Goal: Transaction & Acquisition: Book appointment/travel/reservation

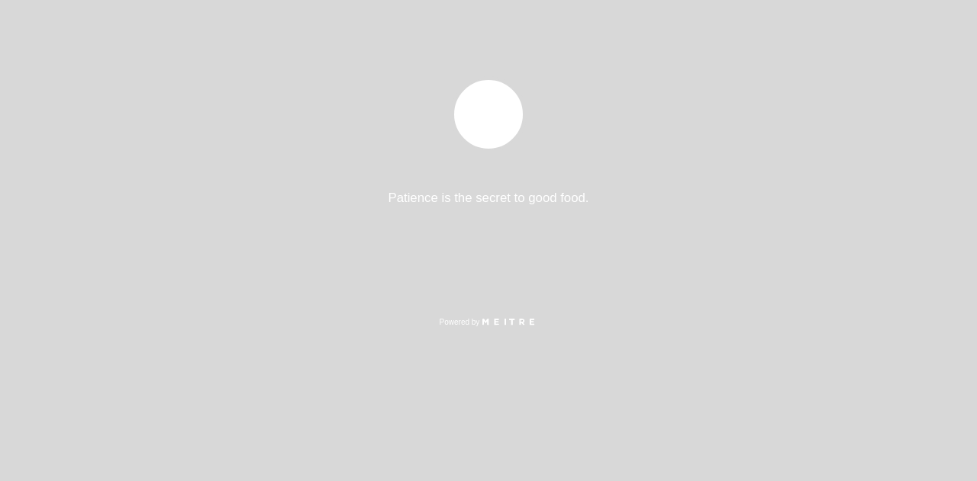
select select "es"
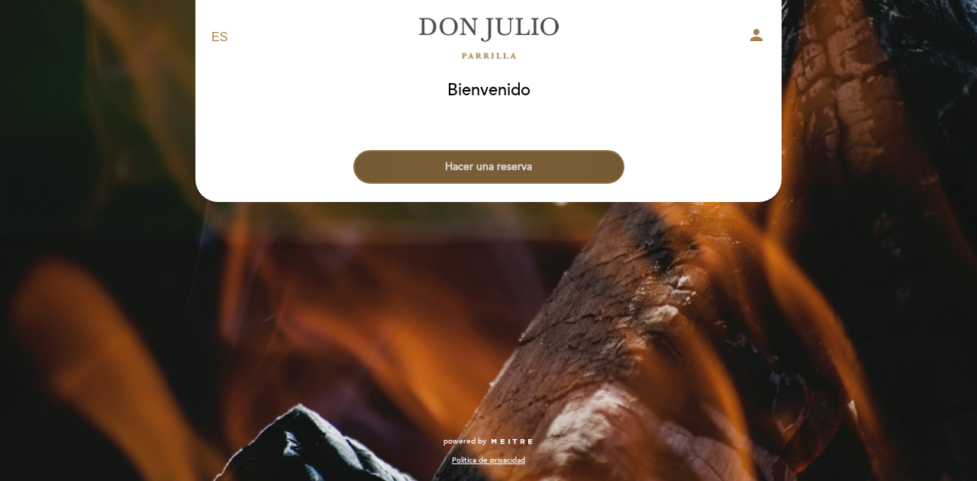
click at [510, 175] on button "Hacer una reserva" at bounding box center [488, 167] width 271 height 34
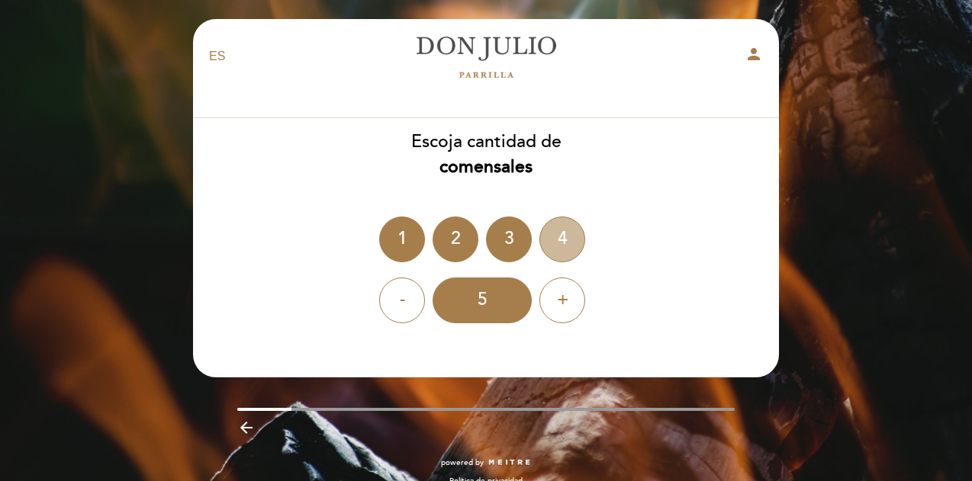
click at [565, 236] on div "4" at bounding box center [562, 240] width 46 height 46
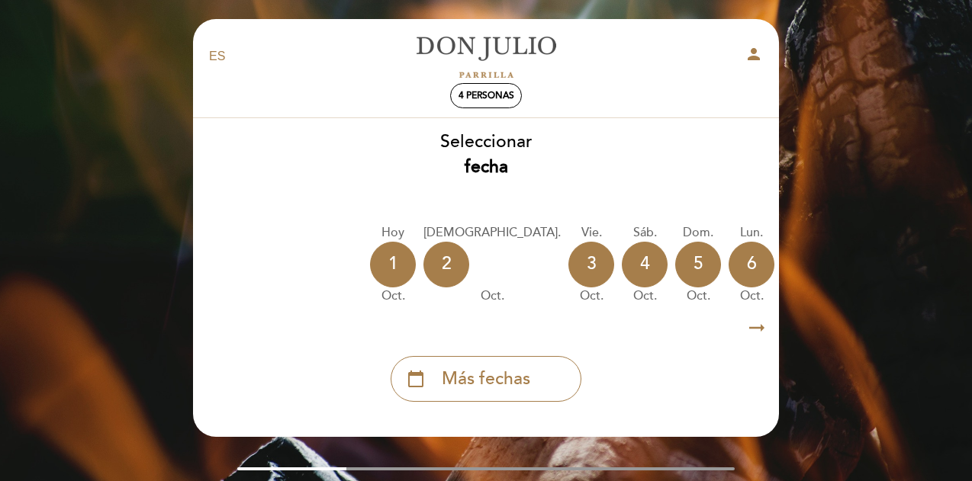
click at [764, 329] on icon "arrow_right_alt" at bounding box center [756, 328] width 23 height 33
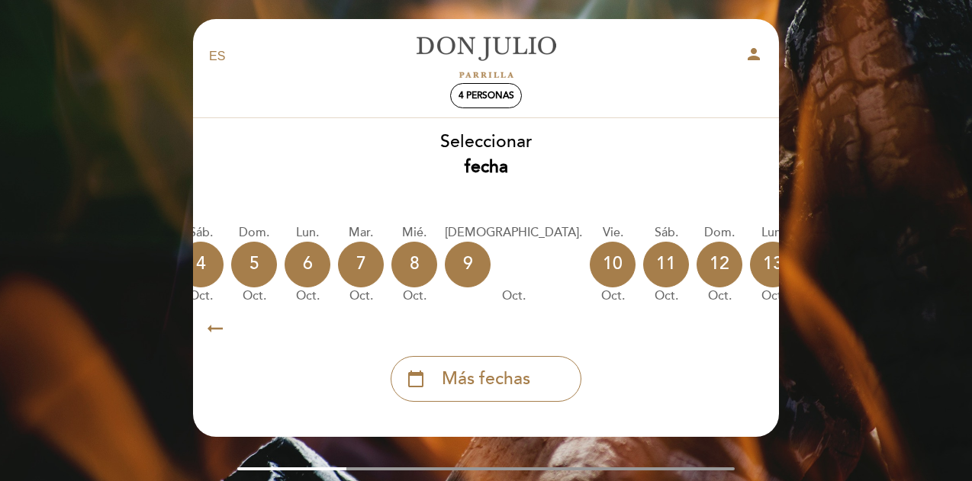
scroll to position [0, 445]
click at [923, 272] on icon "calendar_today" at bounding box center [932, 264] width 18 height 26
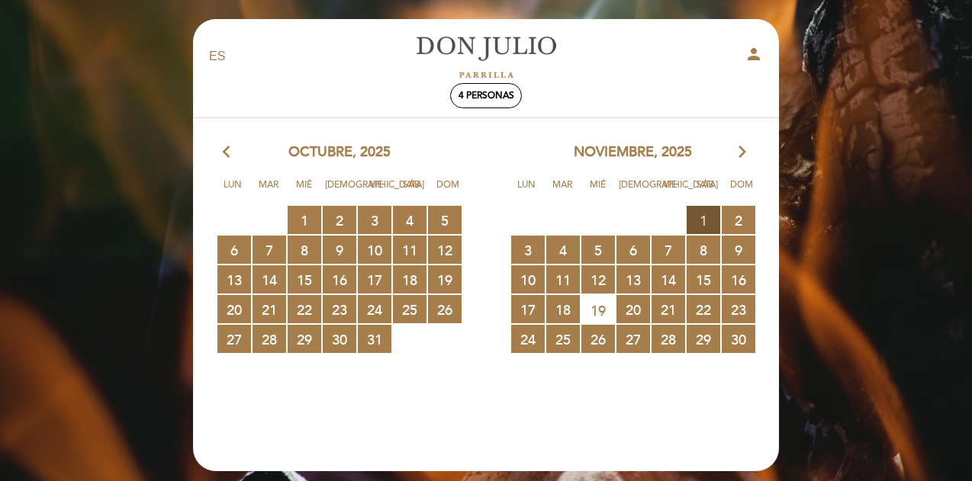
click at [703, 214] on span "1 RESERVAS DISPONIBLES" at bounding box center [704, 220] width 34 height 28
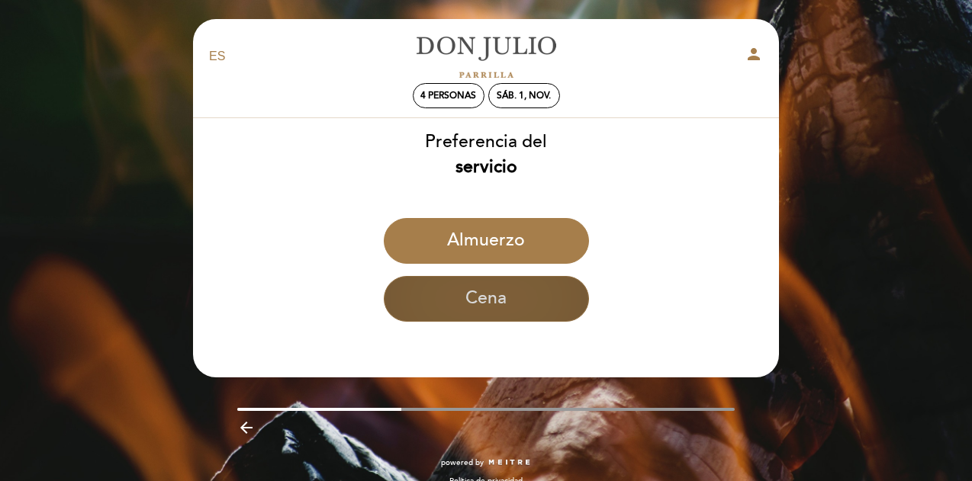
click at [523, 306] on button "Cena" at bounding box center [486, 299] width 205 height 46
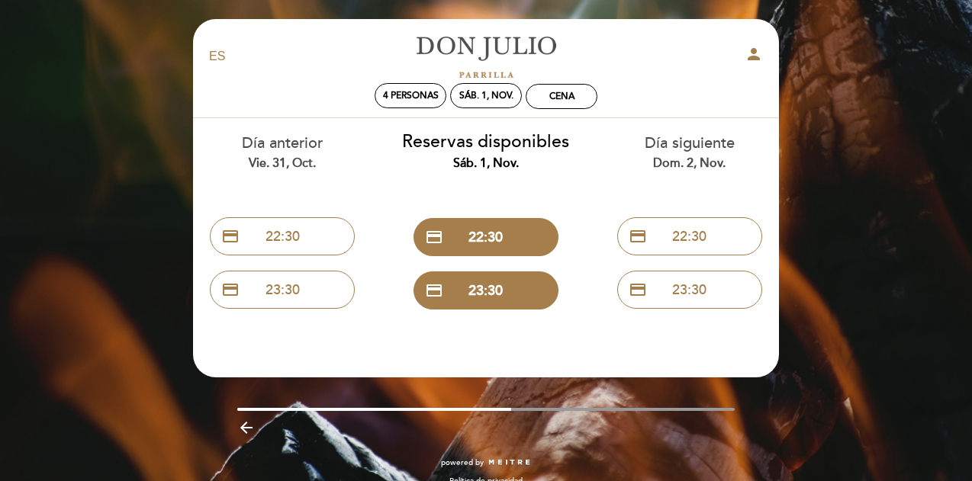
click at [246, 158] on div "vie. 31, oct." at bounding box center [282, 164] width 181 height 18
click at [285, 162] on div "vie. 31, oct." at bounding box center [282, 164] width 181 height 18
click at [271, 243] on button "credit_card 22:30" at bounding box center [282, 236] width 145 height 38
